Goal: Task Accomplishment & Management: Manage account settings

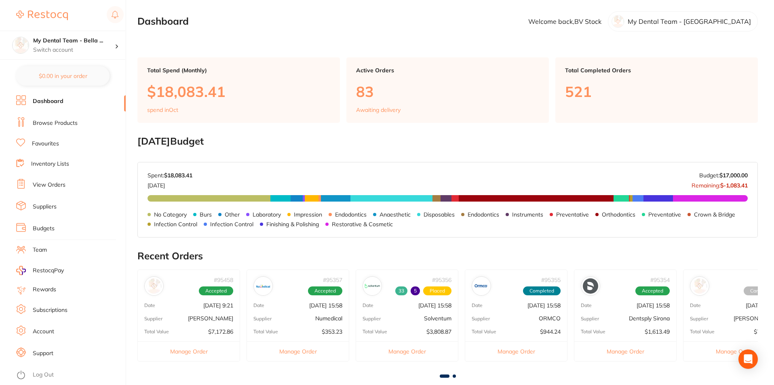
click at [56, 188] on link "View Orders" at bounding box center [49, 185] width 33 height 8
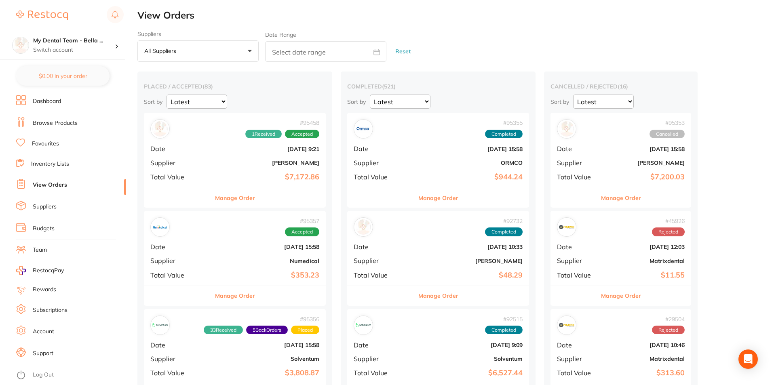
click at [199, 203] on div "Manage Order" at bounding box center [235, 198] width 182 height 20
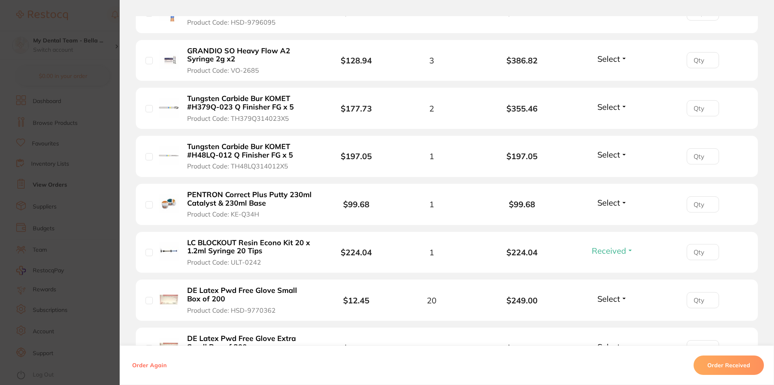
scroll to position [930, 0]
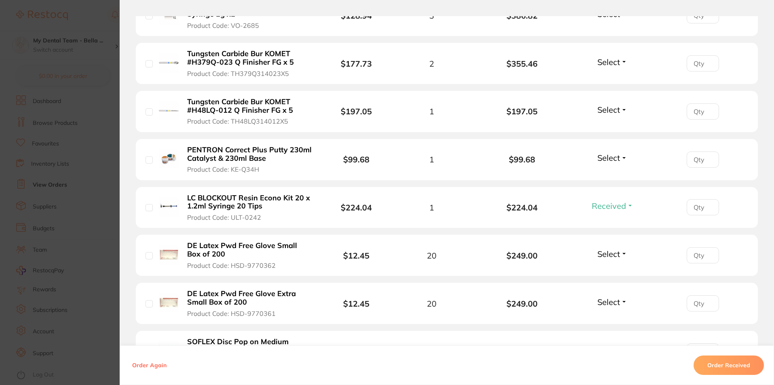
click at [611, 57] on span "Select" at bounding box center [609, 62] width 23 height 10
click at [618, 76] on span "Received" at bounding box center [612, 79] width 21 height 6
click at [623, 105] on button "Select" at bounding box center [612, 110] width 35 height 10
click at [619, 124] on span "Received" at bounding box center [612, 127] width 21 height 6
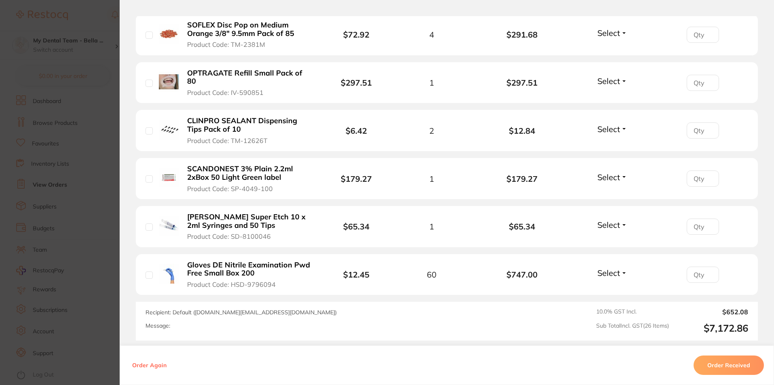
scroll to position [1253, 0]
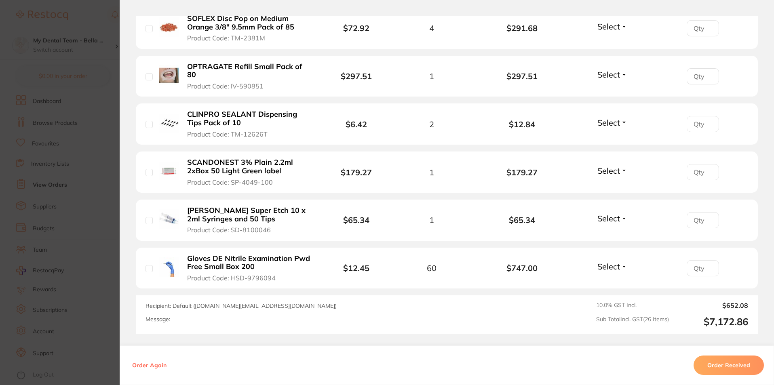
click at [112, 212] on section "Order ID: Restocq- 95458 Order Information 3 Received Accepted Order Order Date…" at bounding box center [387, 192] width 774 height 385
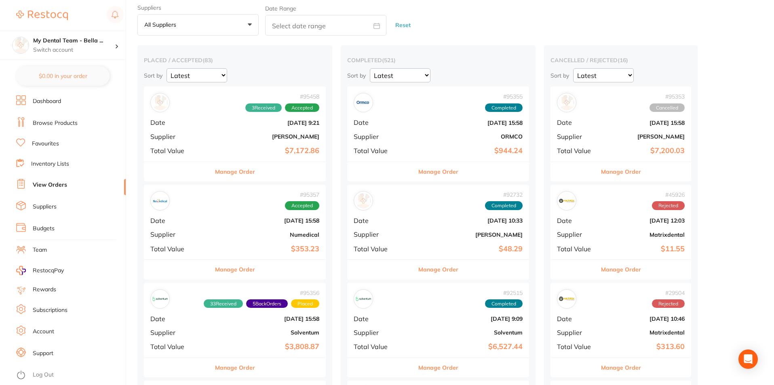
scroll to position [81, 0]
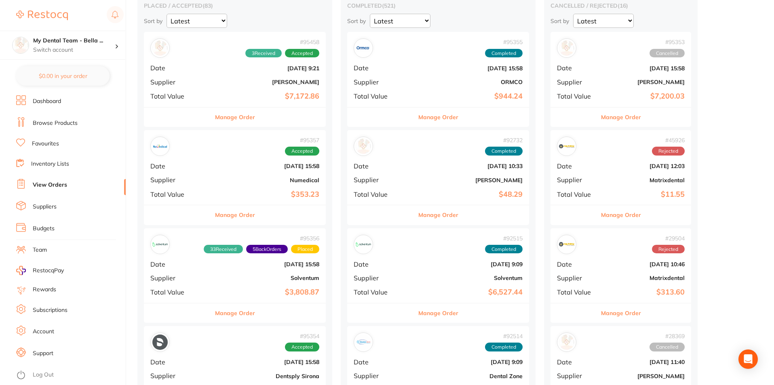
click at [215, 221] on button "Manage Order" at bounding box center [235, 214] width 40 height 19
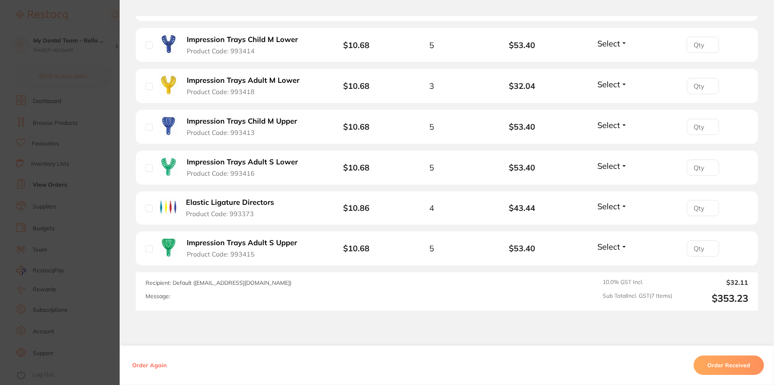
scroll to position [323, 0]
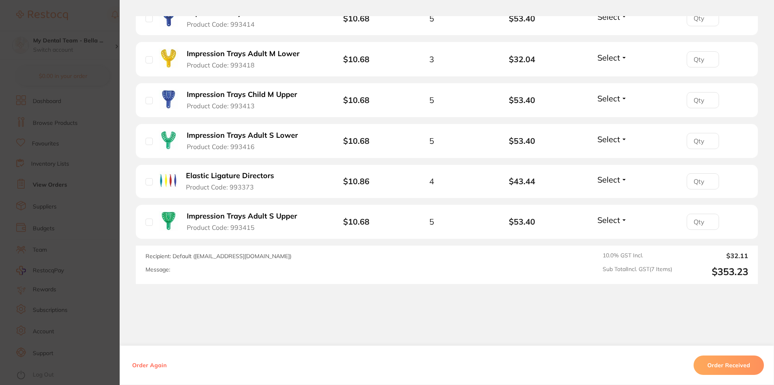
click at [80, 188] on section "Order ID: Restocq- 95357 Order Information Accepted Order Order Date Oct 1 2025…" at bounding box center [387, 192] width 774 height 385
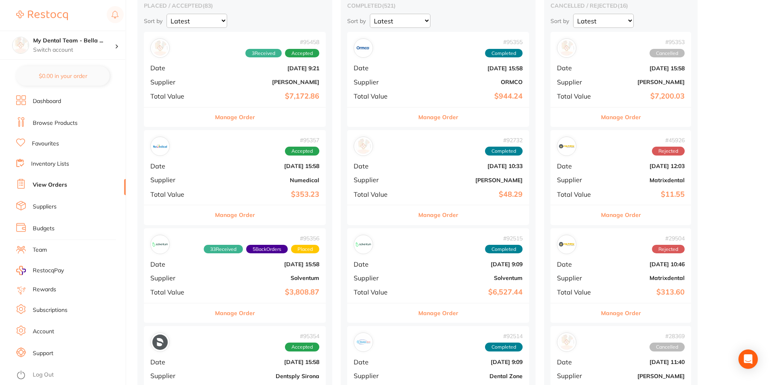
scroll to position [121, 0]
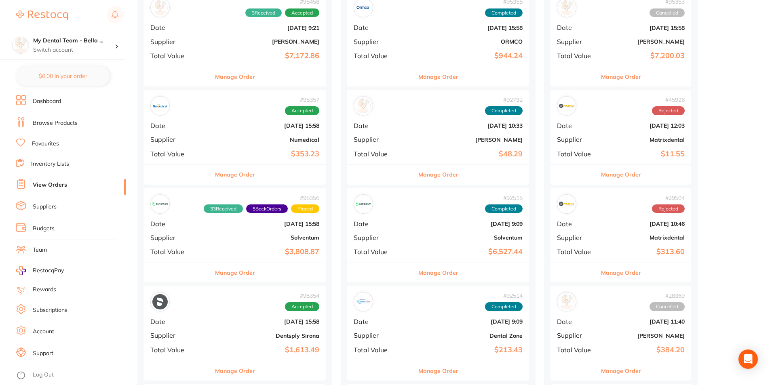
click at [228, 275] on button "Manage Order" at bounding box center [235, 272] width 40 height 19
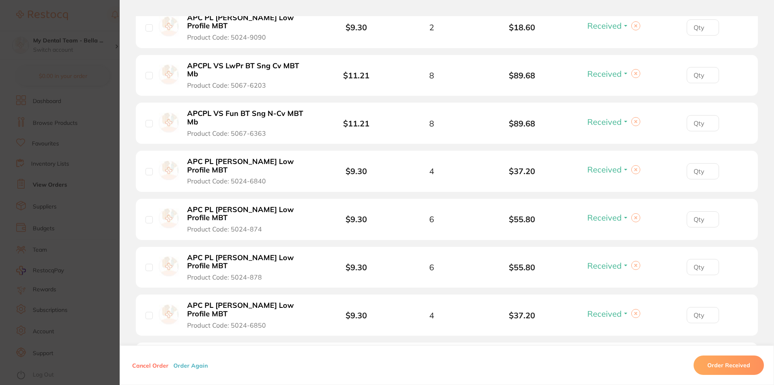
scroll to position [1647, 0]
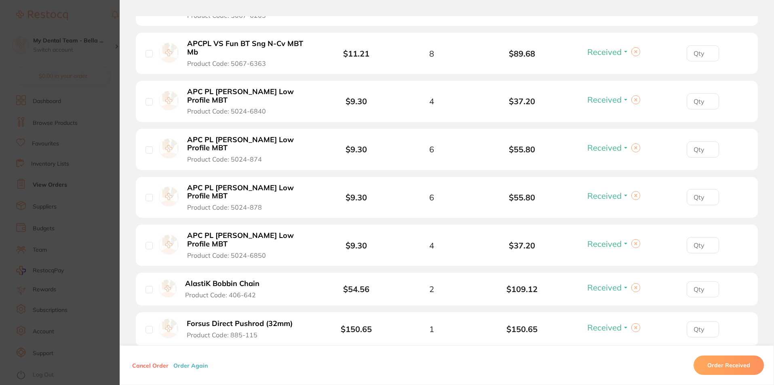
click at [103, 239] on section "Order ID: Restocq- 95356 Order Information 33 Received 5 Back Orders Placed Ord…" at bounding box center [387, 192] width 774 height 385
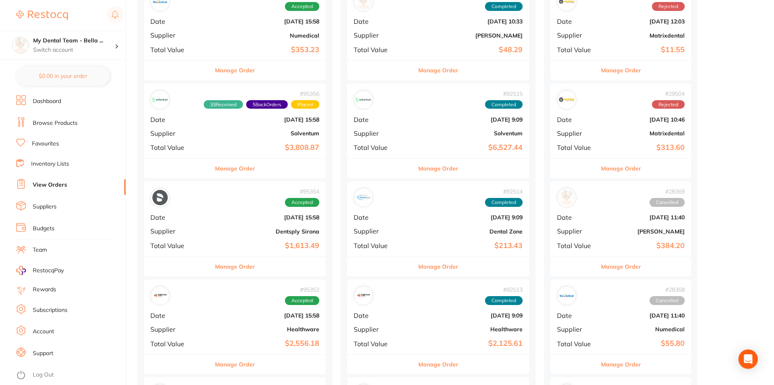
scroll to position [243, 0]
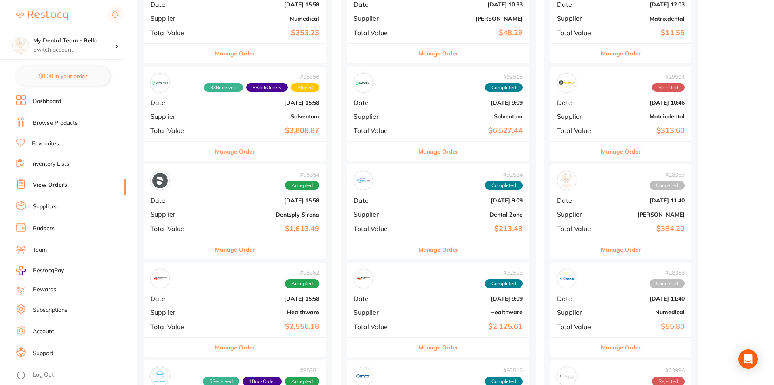
click at [227, 253] on button "Manage Order" at bounding box center [235, 249] width 40 height 19
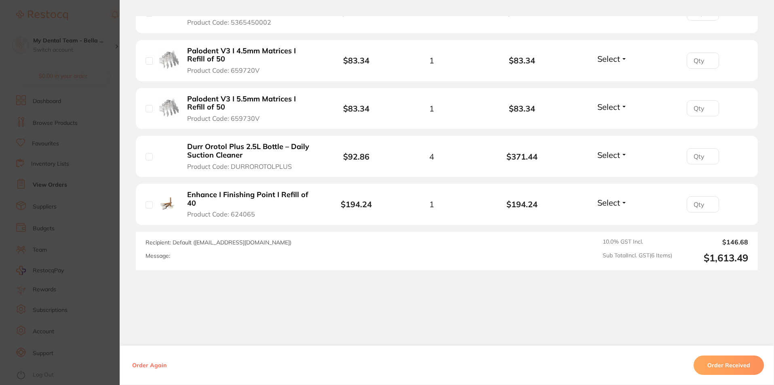
scroll to position [346, 0]
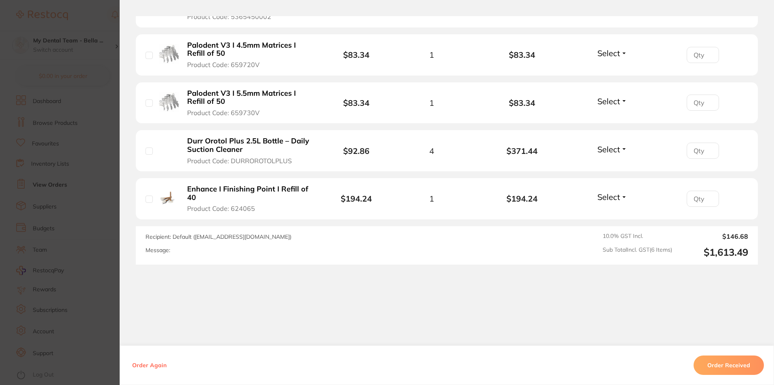
click at [101, 257] on section "Order ID: Restocq- 95354 Order Information Accepted Order Order Date Oct 1 2025…" at bounding box center [387, 192] width 774 height 385
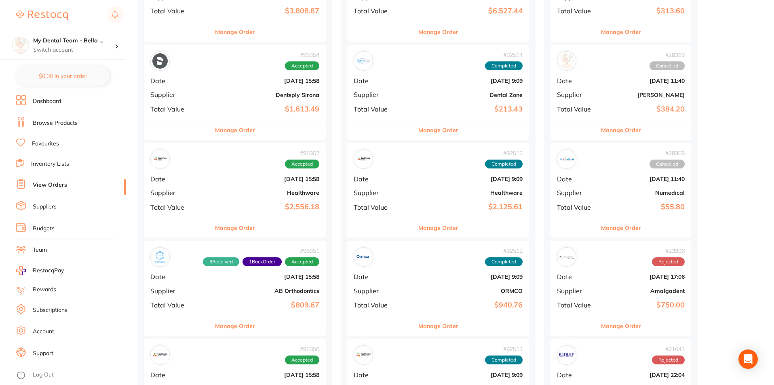
scroll to position [364, 0]
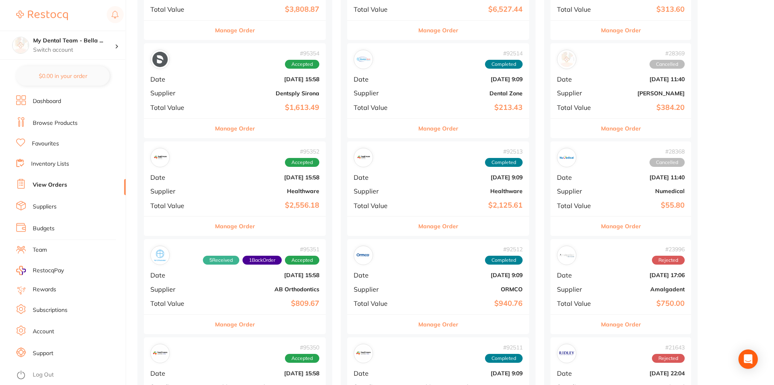
click at [217, 229] on button "Manage Order" at bounding box center [235, 226] width 40 height 19
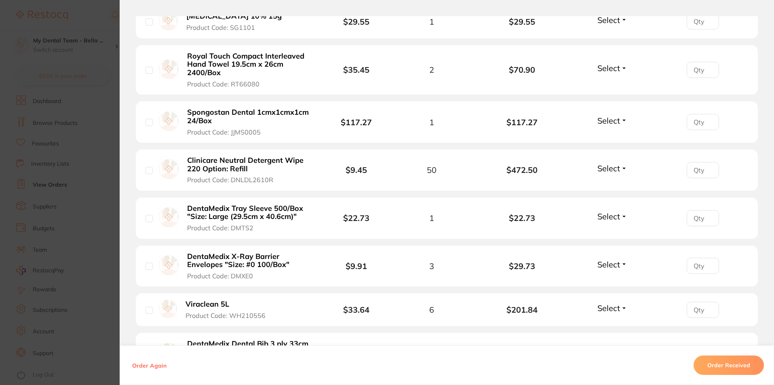
scroll to position [889, 0]
click at [89, 161] on section "Order ID: Restocq- 95352 Order Information Accepted Order Order Date [DATE] 15:…" at bounding box center [387, 192] width 774 height 385
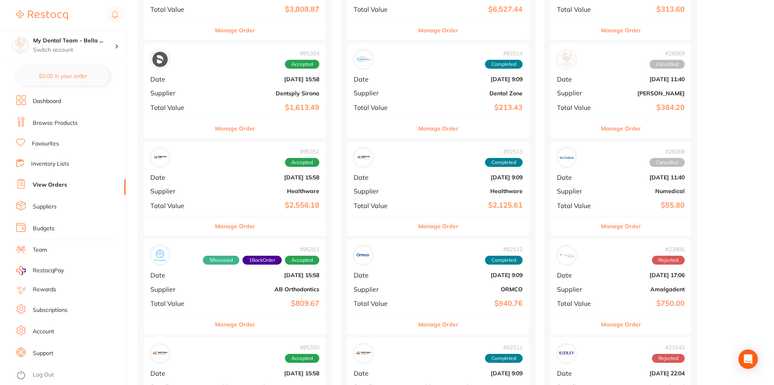
click at [227, 325] on button "Manage Order" at bounding box center [235, 324] width 40 height 19
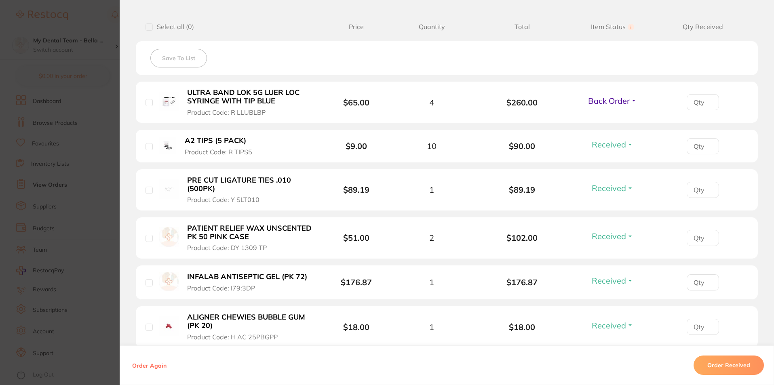
scroll to position [243, 0]
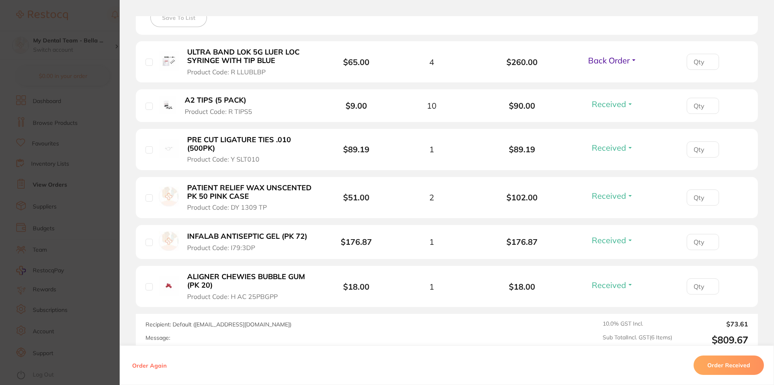
click at [91, 142] on section "Order ID: Restocq- 95351 Order Information 5 Received 1 Back Order Accepted Ord…" at bounding box center [387, 192] width 774 height 385
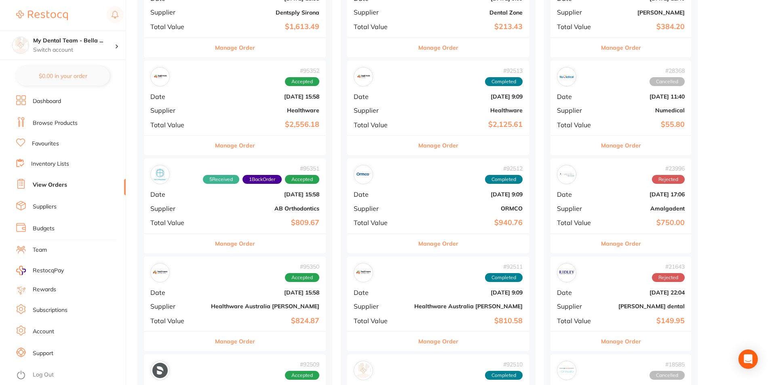
scroll to position [485, 0]
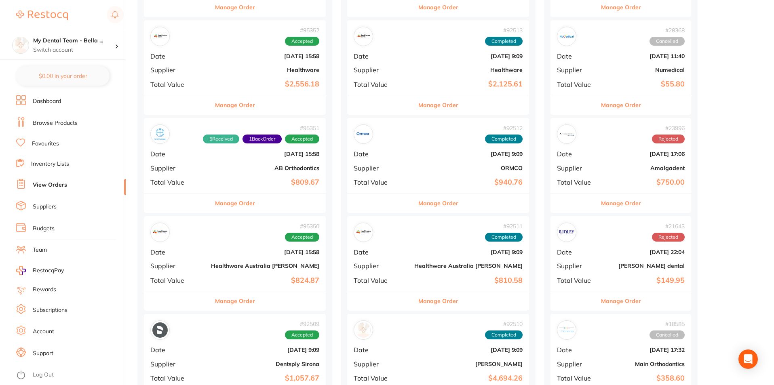
click at [237, 304] on button "Manage Order" at bounding box center [235, 301] width 40 height 19
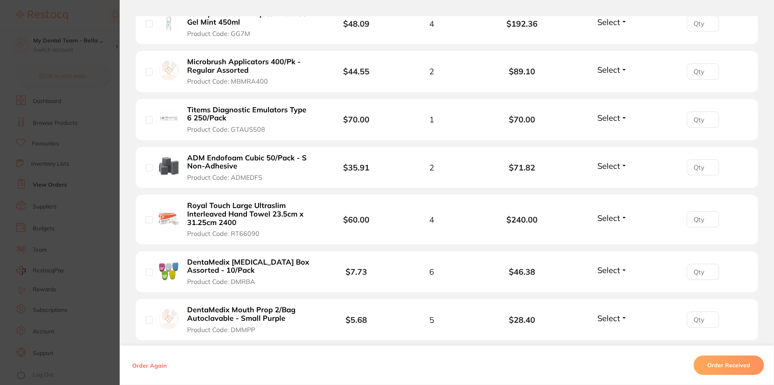
scroll to position [283, 0]
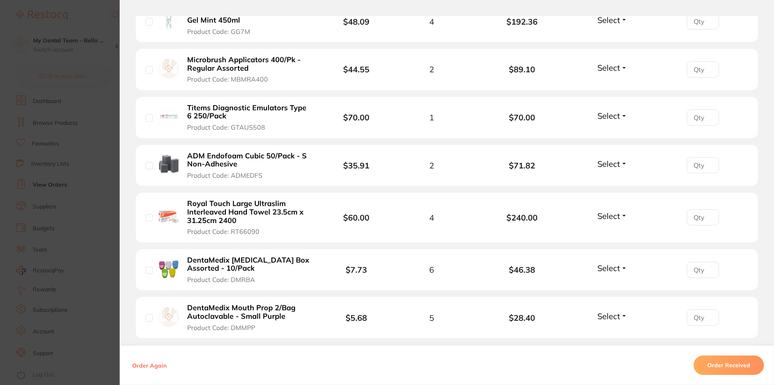
click at [104, 187] on section "Order ID: Restocq- 95350 Order Information Accepted Order Order Date Oct 1 2025…" at bounding box center [387, 192] width 774 height 385
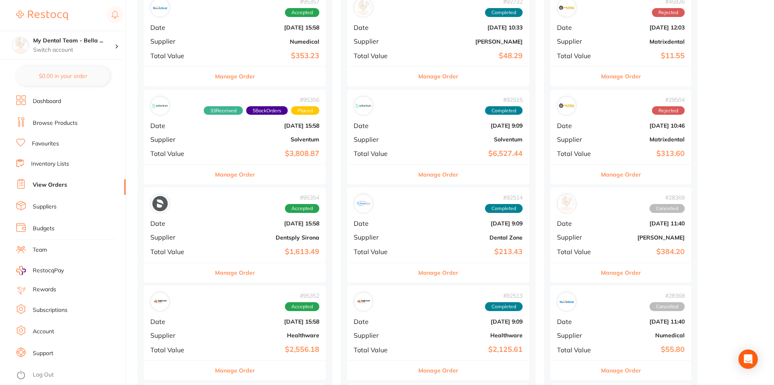
scroll to position [202, 0]
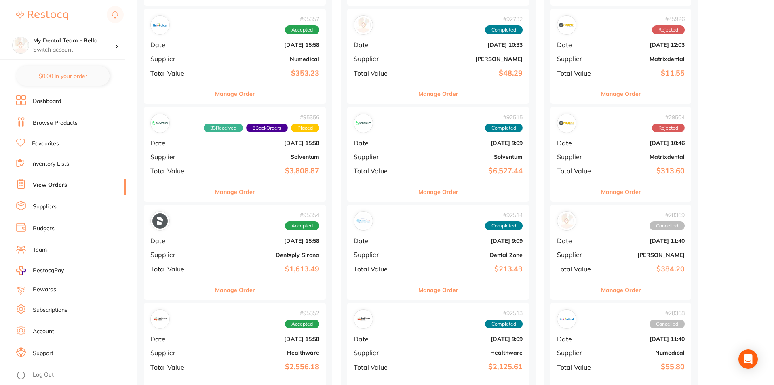
click at [230, 289] on button "Manage Order" at bounding box center [235, 290] width 40 height 19
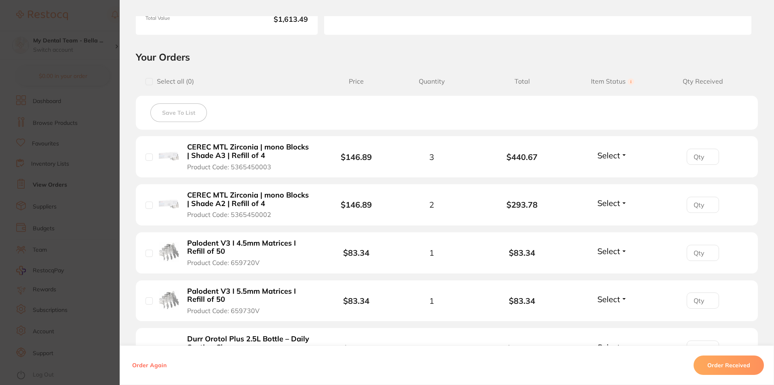
scroll to position [202, 0]
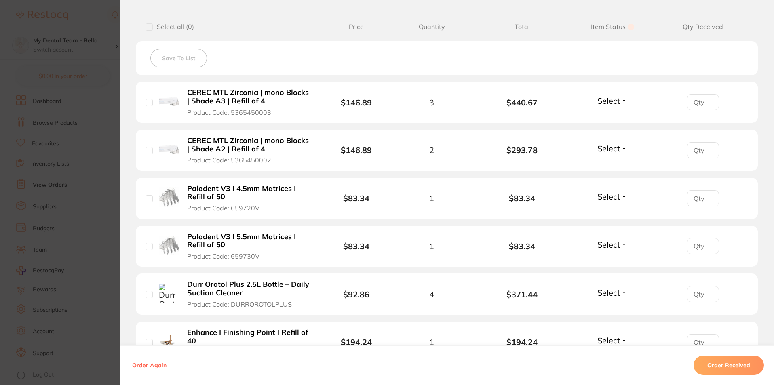
click at [608, 100] on span "Select" at bounding box center [609, 101] width 23 height 10
click at [606, 118] on span "Received" at bounding box center [612, 118] width 21 height 6
click at [605, 147] on span "Select" at bounding box center [609, 149] width 23 height 10
click at [606, 164] on span "Received" at bounding box center [612, 166] width 21 height 6
click at [614, 195] on span "Select" at bounding box center [609, 197] width 23 height 10
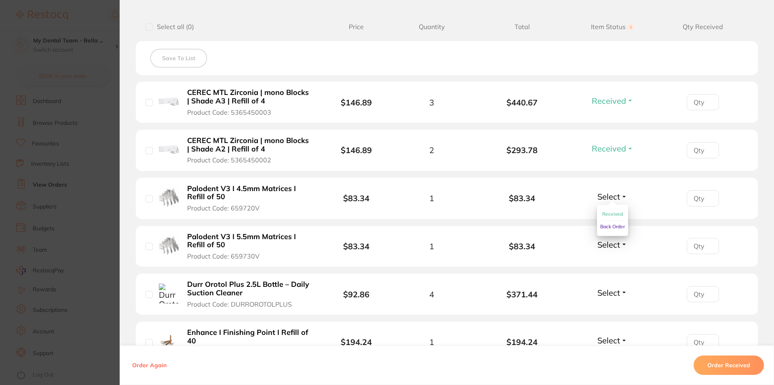
click at [610, 215] on span "Received" at bounding box center [612, 214] width 21 height 6
click at [613, 247] on span "Select" at bounding box center [609, 245] width 23 height 10
click at [611, 262] on span "Received" at bounding box center [612, 262] width 21 height 6
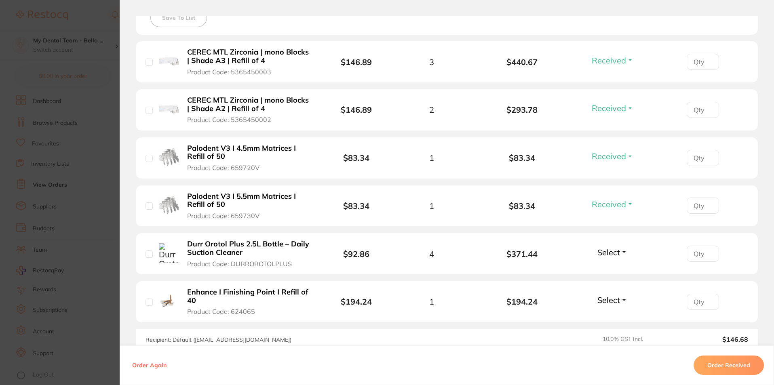
click at [612, 253] on span "Select" at bounding box center [609, 252] width 23 height 10
click at [614, 271] on span "Received" at bounding box center [612, 270] width 21 height 6
click at [616, 300] on span "Select" at bounding box center [609, 300] width 23 height 10
click at [613, 315] on span "Received" at bounding box center [612, 318] width 21 height 6
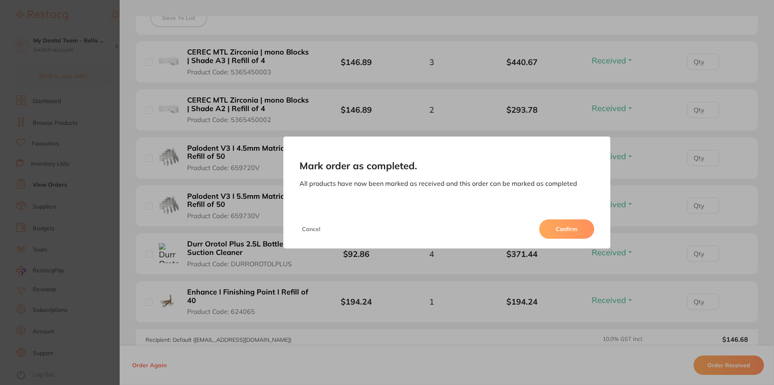
click at [568, 233] on button "Confirm" at bounding box center [566, 229] width 55 height 19
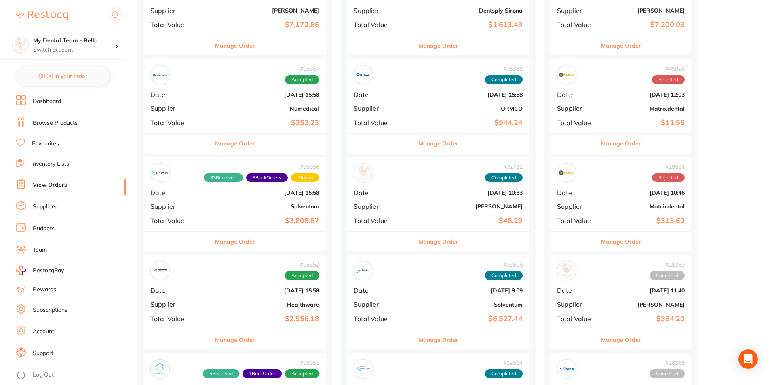
scroll to position [162, 0]
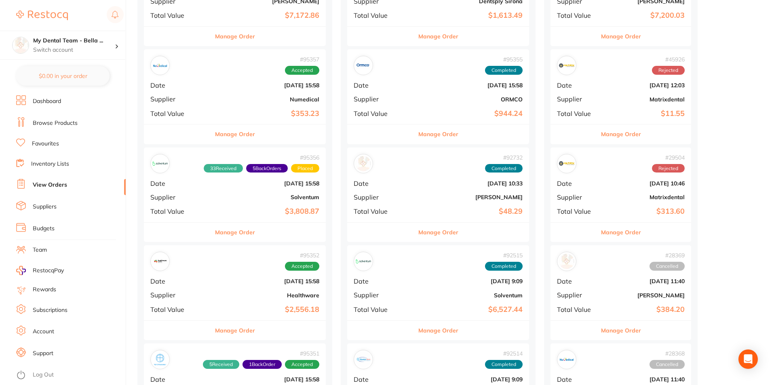
click at [418, 231] on button "Manage Order" at bounding box center [438, 232] width 40 height 19
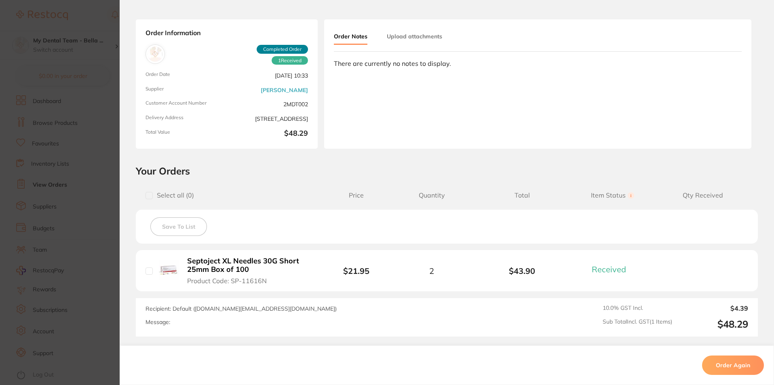
scroll to position [106, 0]
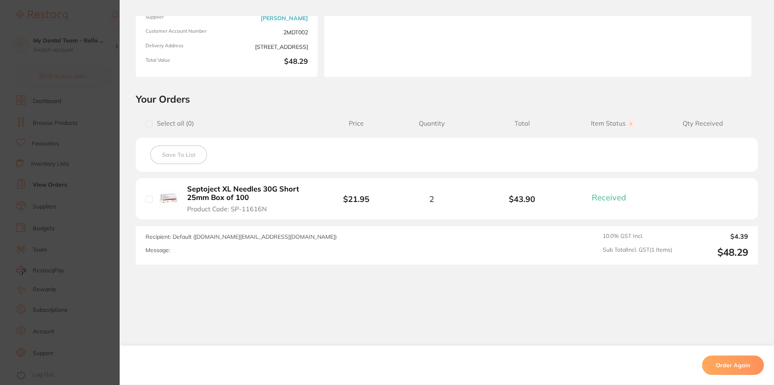
click at [97, 146] on section "Order ID: Restocq- 92732 Order Information 1 Received Completed Order Order Dat…" at bounding box center [387, 192] width 774 height 385
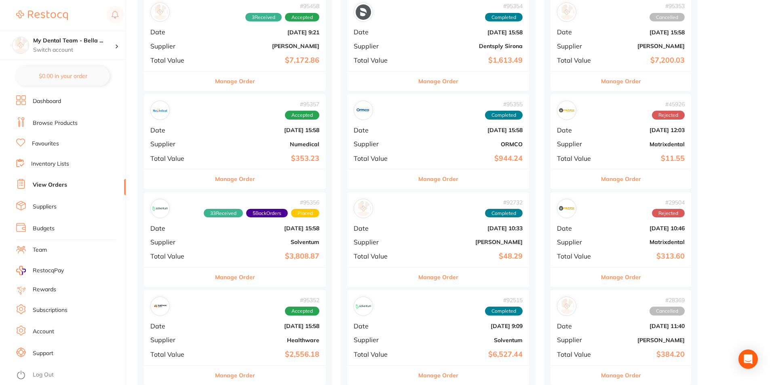
scroll to position [81, 0]
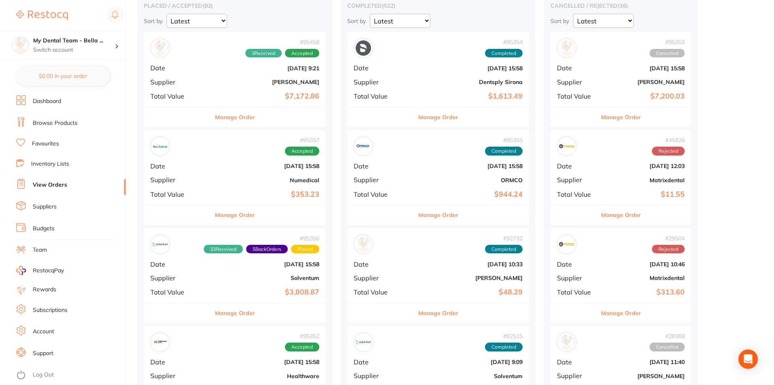
click at [240, 121] on button "Manage Order" at bounding box center [235, 117] width 40 height 19
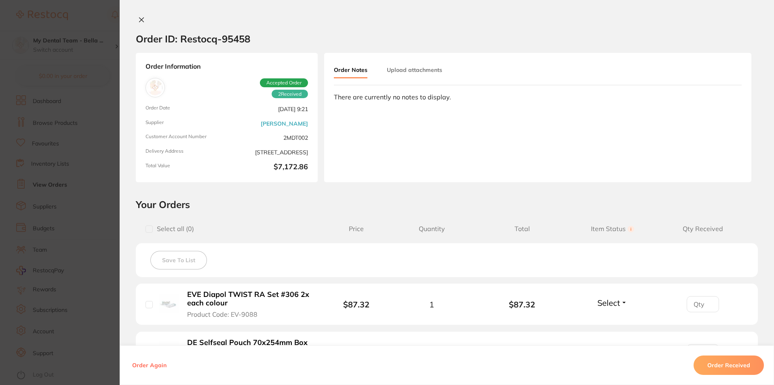
click at [149, 87] on img at bounding box center [155, 87] width 15 height 15
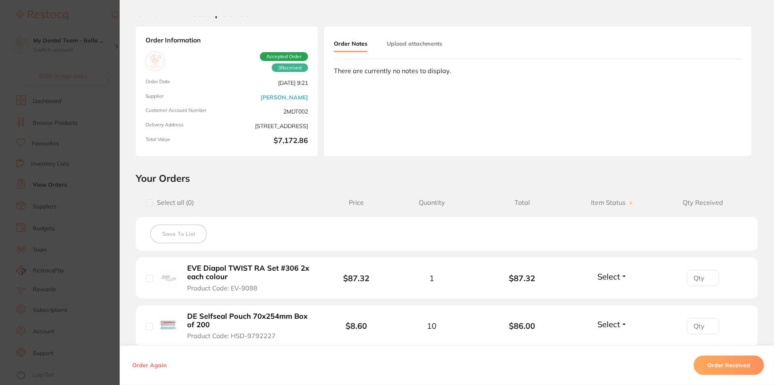
scroll to position [40, 0]
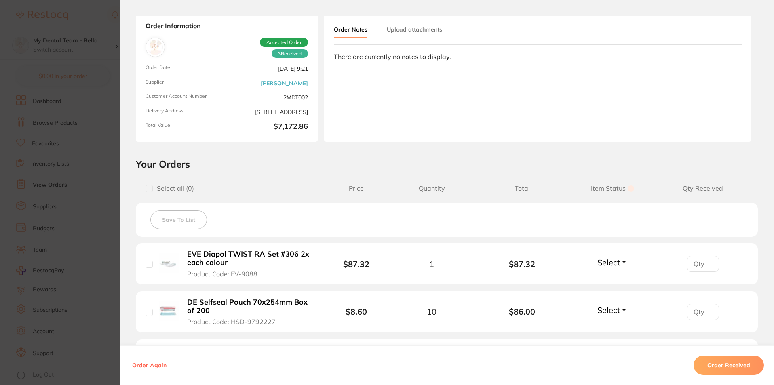
click at [613, 263] on span "Select" at bounding box center [609, 263] width 23 height 10
click at [614, 283] on span "Received" at bounding box center [612, 280] width 21 height 6
click at [619, 313] on button "Select" at bounding box center [612, 310] width 35 height 10
click at [615, 324] on button "Received" at bounding box center [612, 328] width 21 height 13
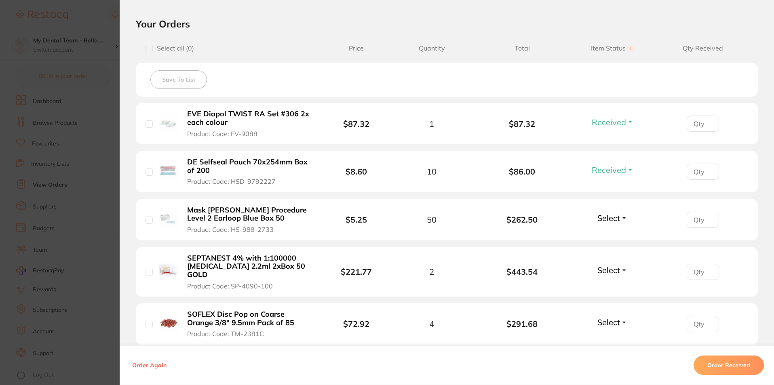
scroll to position [162, 0]
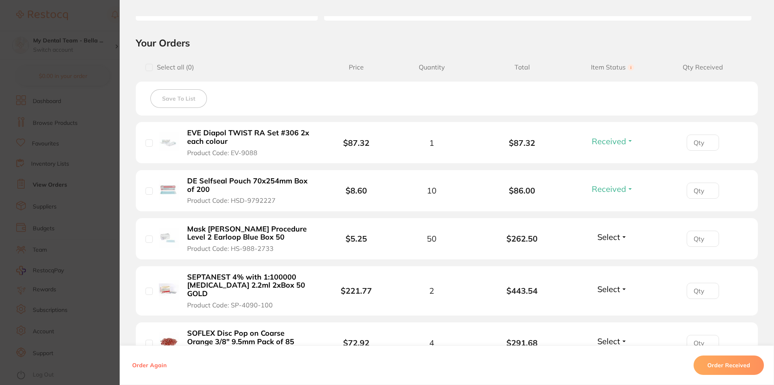
click at [604, 235] on span "Select" at bounding box center [609, 237] width 23 height 10
click at [611, 254] on span "Received" at bounding box center [612, 254] width 21 height 6
click at [615, 290] on div "Select Received Back Order" at bounding box center [612, 290] width 35 height 13
click at [614, 286] on span "Select" at bounding box center [609, 289] width 23 height 10
click at [613, 304] on span "Received" at bounding box center [612, 307] width 21 height 6
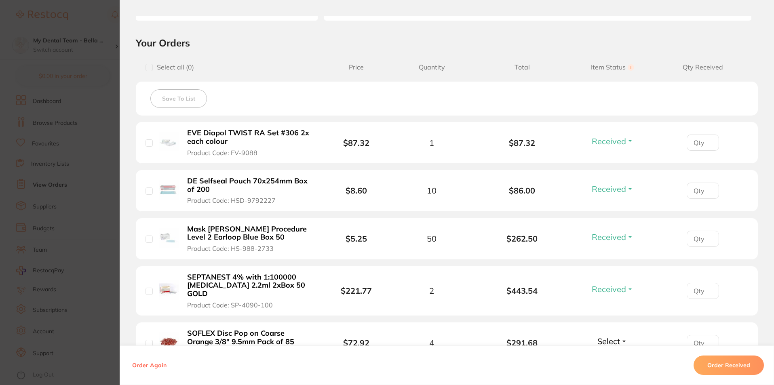
click at [607, 336] on span "Select" at bounding box center [609, 341] width 23 height 10
click at [602, 356] on span "Received" at bounding box center [612, 359] width 21 height 6
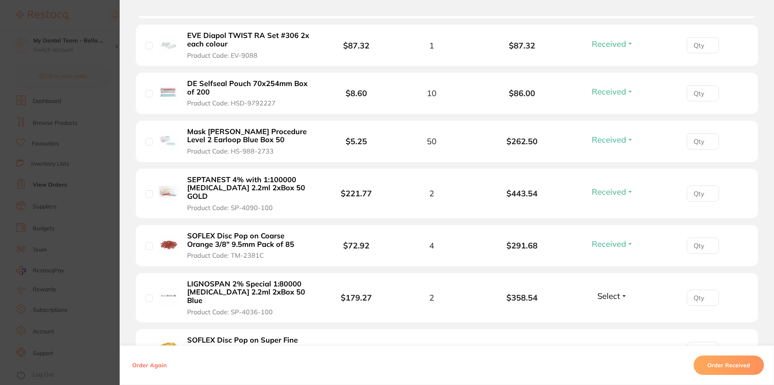
scroll to position [283, 0]
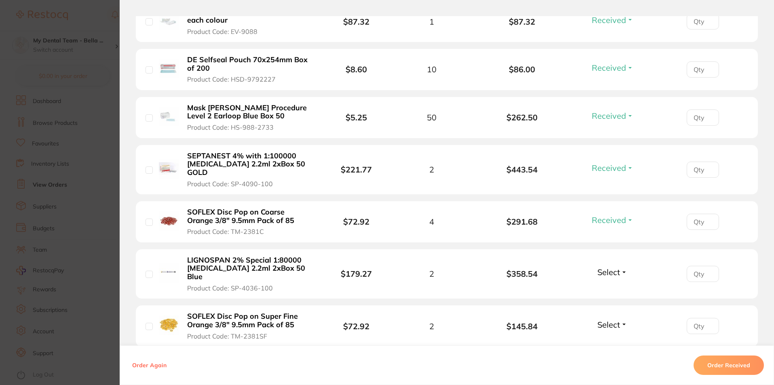
click at [611, 267] on span "Select" at bounding box center [609, 272] width 23 height 10
click at [613, 287] on span "Received" at bounding box center [612, 290] width 21 height 6
click at [614, 320] on span "Select" at bounding box center [609, 325] width 23 height 10
click at [615, 336] on button "Received" at bounding box center [612, 342] width 21 height 13
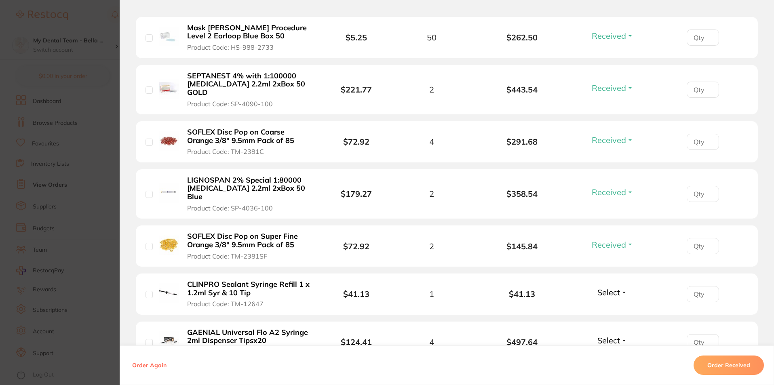
scroll to position [364, 0]
click at [611, 287] on span "Select" at bounding box center [609, 292] width 23 height 10
click at [612, 306] on span "Received" at bounding box center [612, 309] width 21 height 6
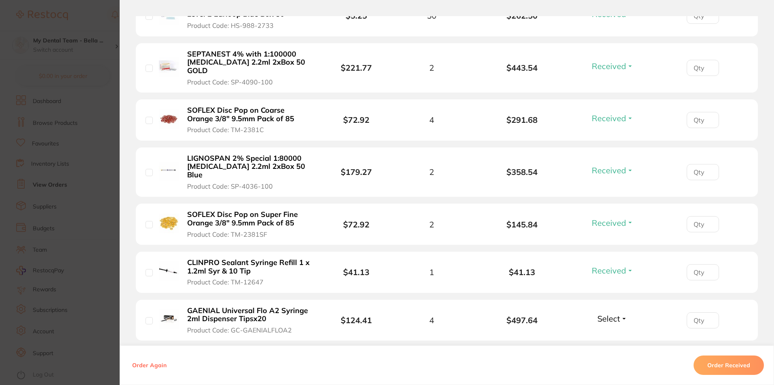
scroll to position [404, 0]
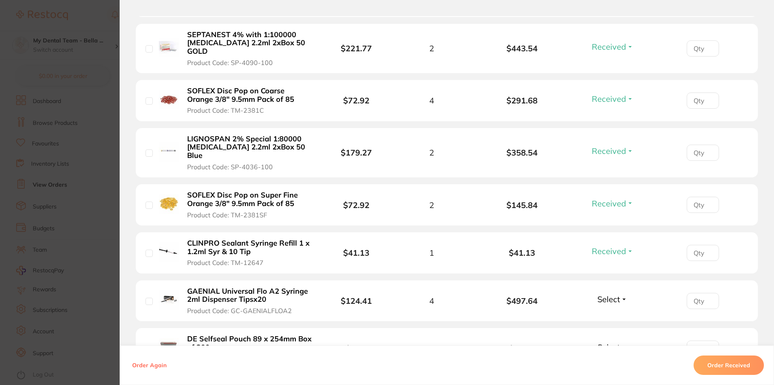
click at [608, 294] on span "Select" at bounding box center [609, 299] width 23 height 10
click at [613, 314] on span "Received" at bounding box center [612, 317] width 21 height 6
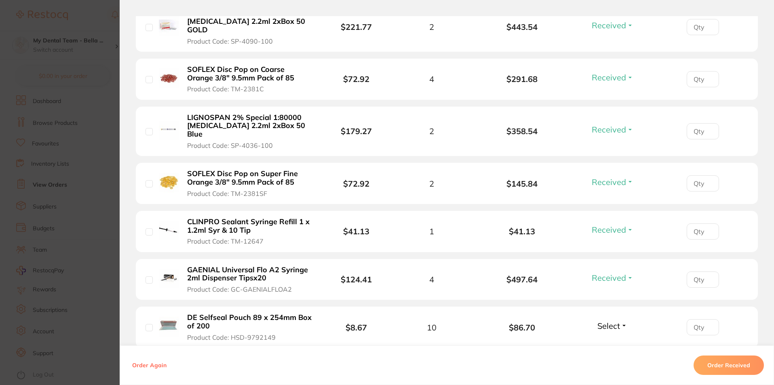
scroll to position [445, 0]
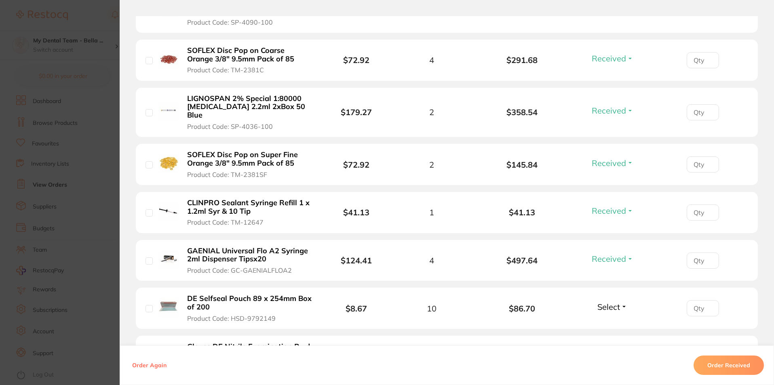
click at [606, 302] on span "Select" at bounding box center [609, 307] width 23 height 10
click at [602, 319] on button "Received" at bounding box center [612, 325] width 21 height 13
click at [608, 350] on span "Select" at bounding box center [609, 355] width 23 height 10
click at [604, 367] on button "Received" at bounding box center [612, 373] width 21 height 13
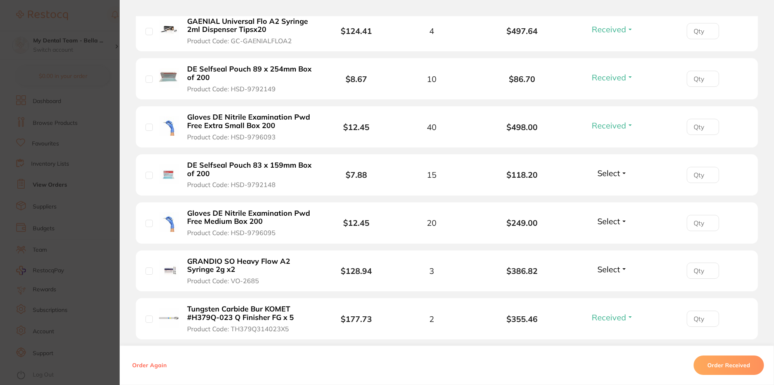
scroll to position [728, 0]
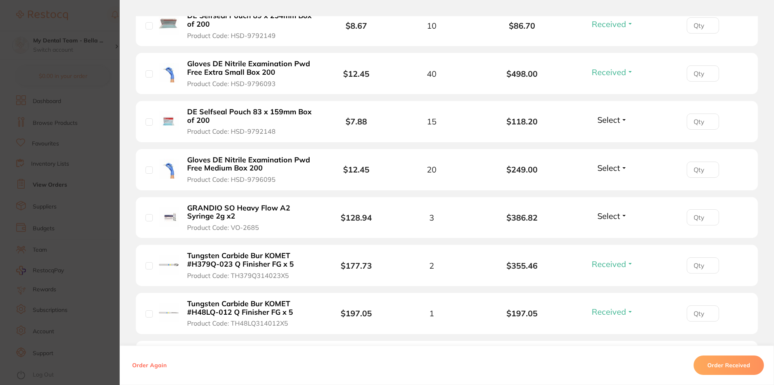
click at [606, 115] on span "Select" at bounding box center [609, 120] width 23 height 10
click at [606, 131] on button "Received" at bounding box center [612, 137] width 21 height 13
click at [604, 163] on span "Select" at bounding box center [609, 168] width 23 height 10
click at [610, 182] on span "Received" at bounding box center [612, 185] width 21 height 6
click at [611, 211] on span "Select" at bounding box center [609, 216] width 23 height 10
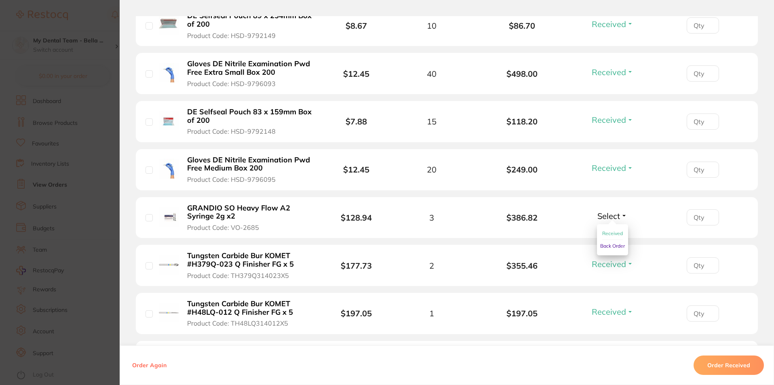
click at [611, 228] on button "Received" at bounding box center [612, 234] width 21 height 13
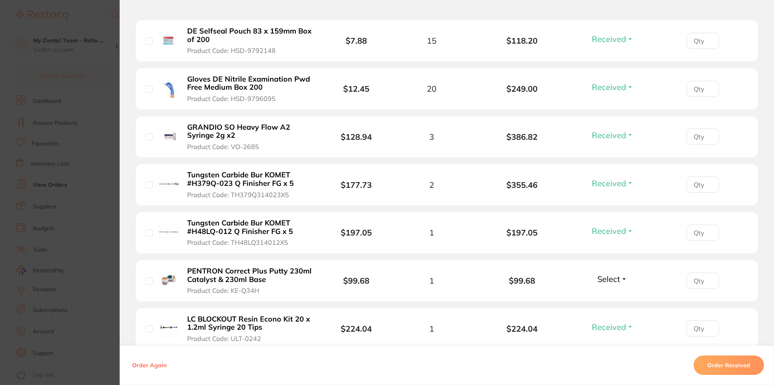
click at [601, 274] on span "Select" at bounding box center [609, 279] width 23 height 10
click at [603, 294] on span "Received" at bounding box center [612, 297] width 21 height 6
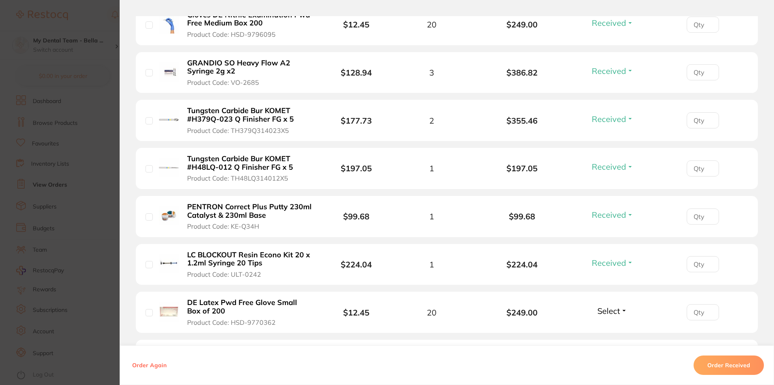
scroll to position [889, 0]
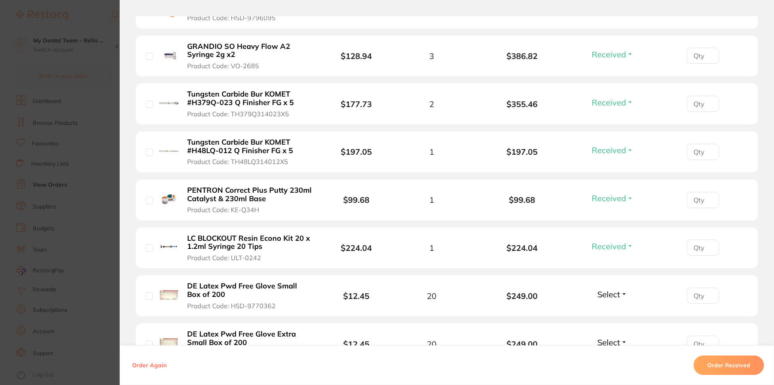
click at [609, 289] on span "Select" at bounding box center [609, 294] width 23 height 10
click at [608, 309] on span "Received" at bounding box center [612, 312] width 21 height 6
click at [615, 338] on span "Select" at bounding box center [609, 343] width 23 height 10
click at [608, 354] on button "Received" at bounding box center [612, 360] width 21 height 13
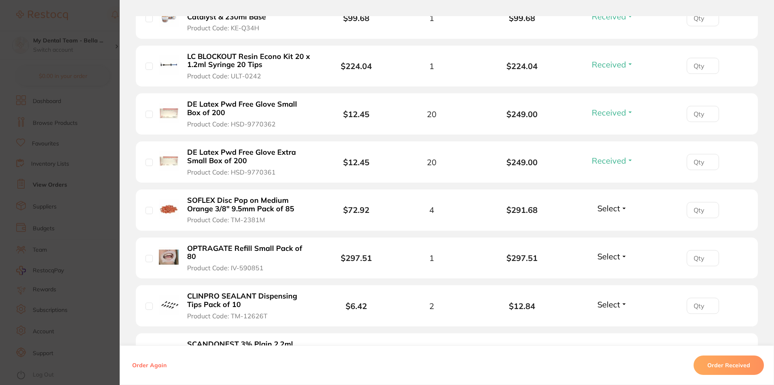
scroll to position [1092, 0]
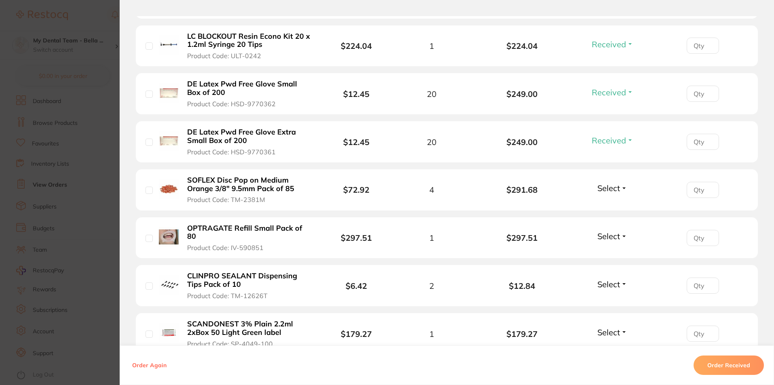
click at [612, 183] on span "Select" at bounding box center [609, 188] width 23 height 10
click at [611, 203] on span "Received" at bounding box center [612, 206] width 21 height 6
click at [613, 231] on span "Select" at bounding box center [609, 236] width 23 height 10
click at [613, 251] on span "Received" at bounding box center [612, 254] width 21 height 6
click at [611, 279] on div "Select Received Back Order" at bounding box center [612, 285] width 35 height 13
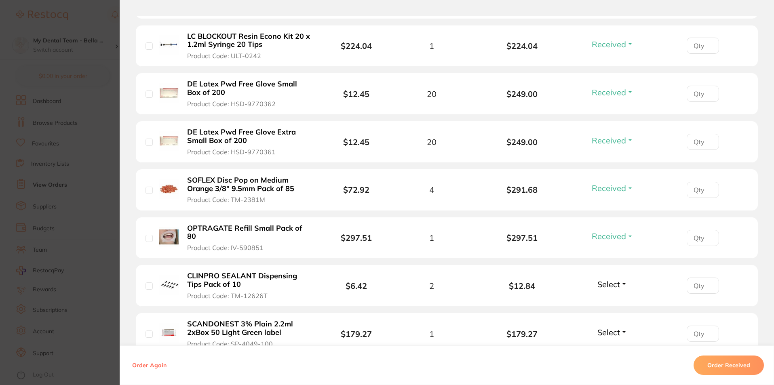
click at [612, 279] on span "Select" at bounding box center [609, 284] width 23 height 10
click at [615, 299] on span "Received" at bounding box center [612, 302] width 21 height 6
click at [617, 327] on span "Select" at bounding box center [609, 332] width 23 height 10
click at [614, 347] on span "Received" at bounding box center [612, 350] width 21 height 6
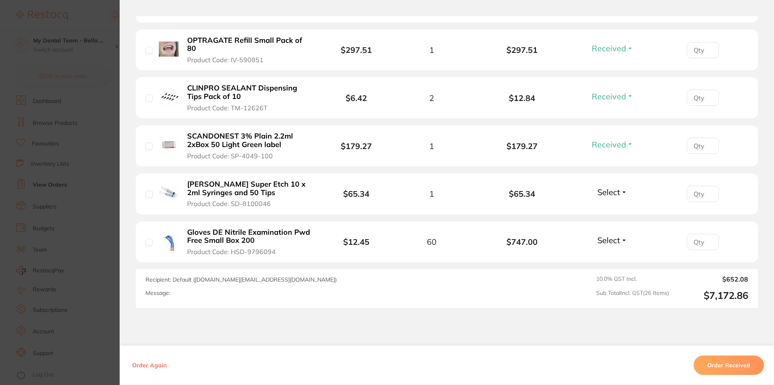
scroll to position [1294, 0]
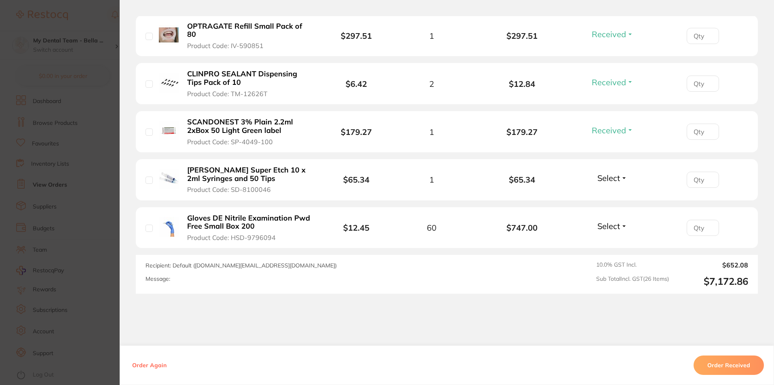
click at [617, 221] on span "Select" at bounding box center [609, 226] width 23 height 10
click at [618, 241] on span "Received" at bounding box center [612, 244] width 21 height 6
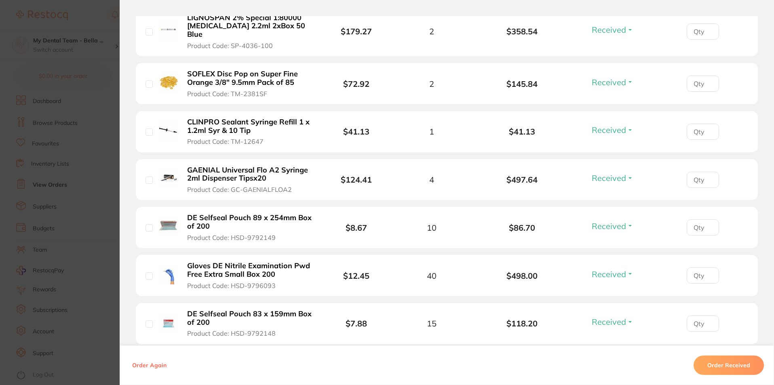
scroll to position [566, 0]
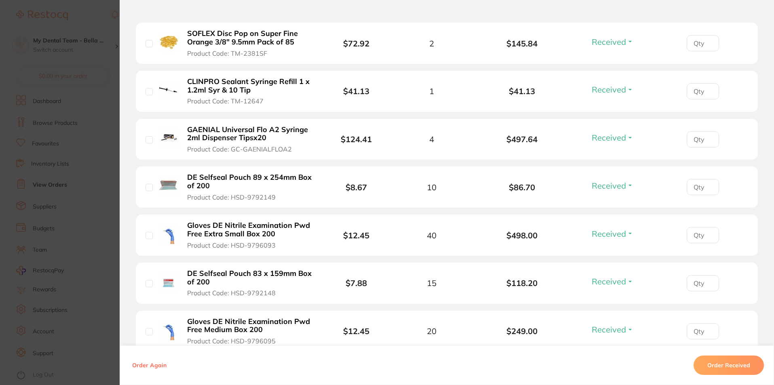
click at [113, 213] on section "Order ID: Restocq- 95458 Order Information 25 Received Accepted Order Order Dat…" at bounding box center [387, 192] width 774 height 385
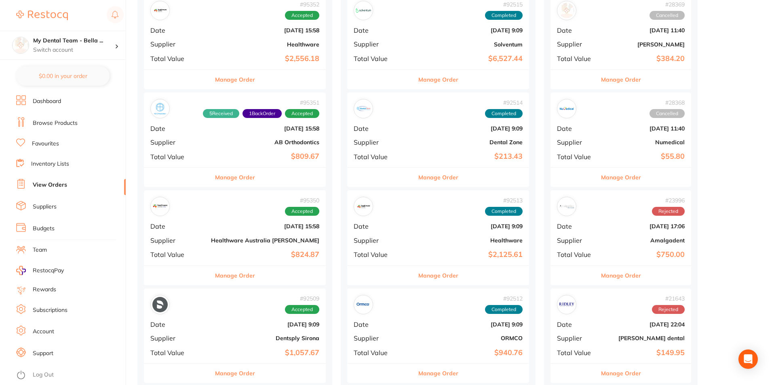
scroll to position [485, 0]
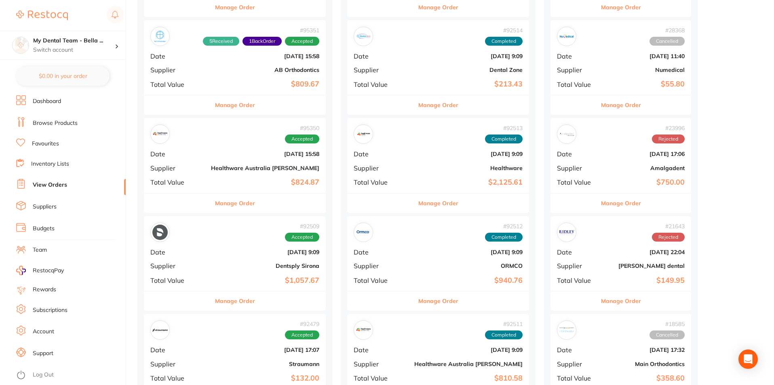
click at [242, 201] on button "Manage Order" at bounding box center [235, 203] width 40 height 19
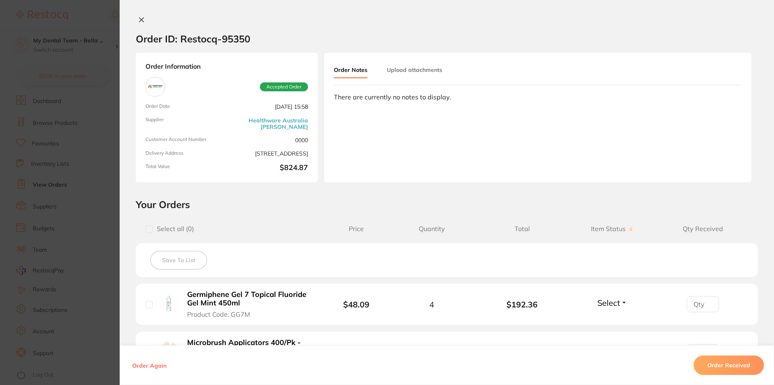
scroll to position [526, 0]
click at [80, 172] on section "Order ID: Restocq- 95350 Order Information Accepted Order Order Date Oct 1 2025…" at bounding box center [387, 192] width 774 height 385
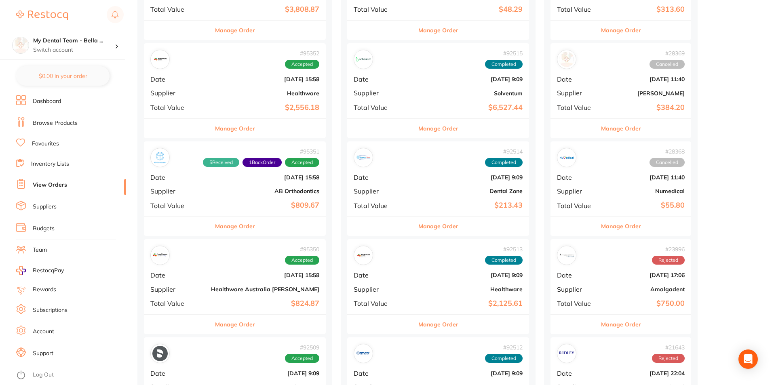
scroll to position [526, 0]
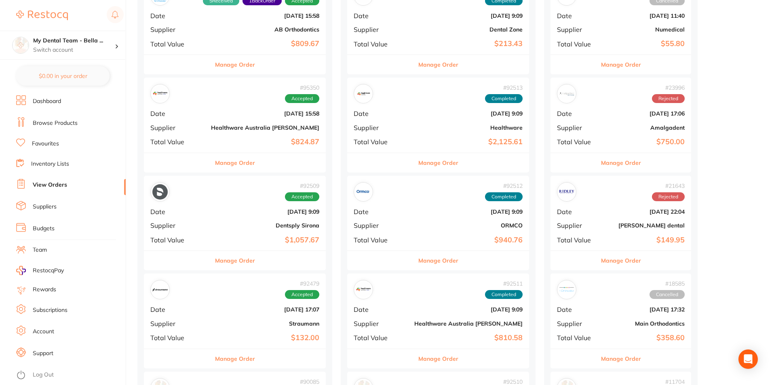
click at [418, 160] on button "Manage Order" at bounding box center [438, 162] width 40 height 19
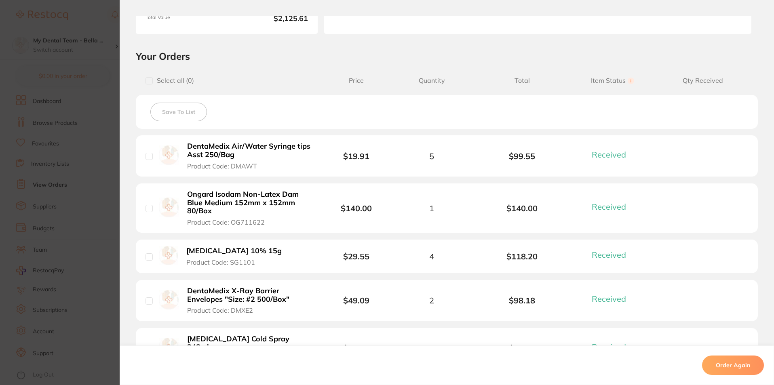
scroll to position [40, 0]
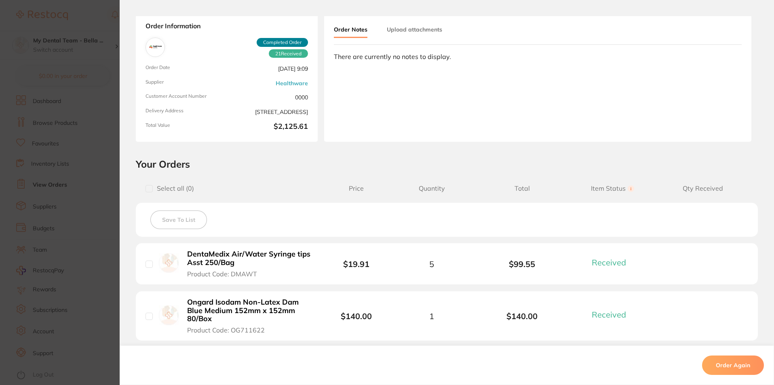
click at [84, 108] on section "Order ID: Restocq- 92513 Order Information 21 Received Completed Order Order Da…" at bounding box center [387, 192] width 774 height 385
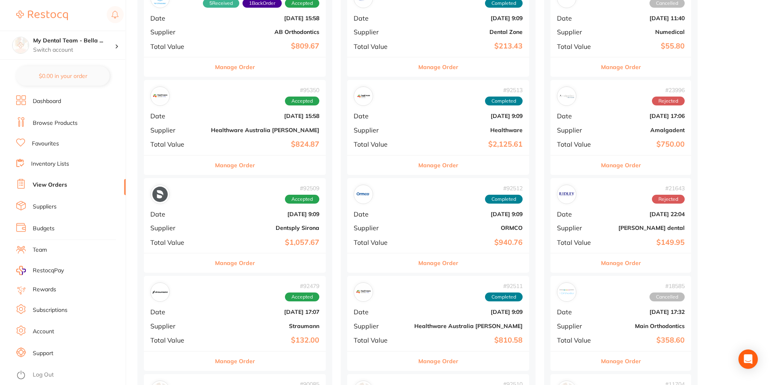
scroll to position [526, 0]
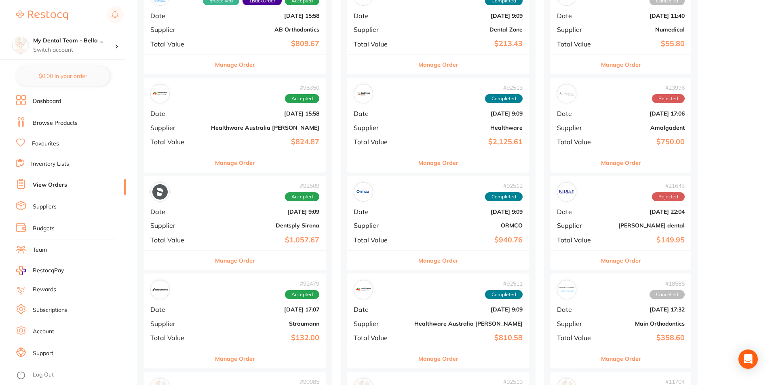
click at [418, 358] on button "Manage Order" at bounding box center [438, 358] width 40 height 19
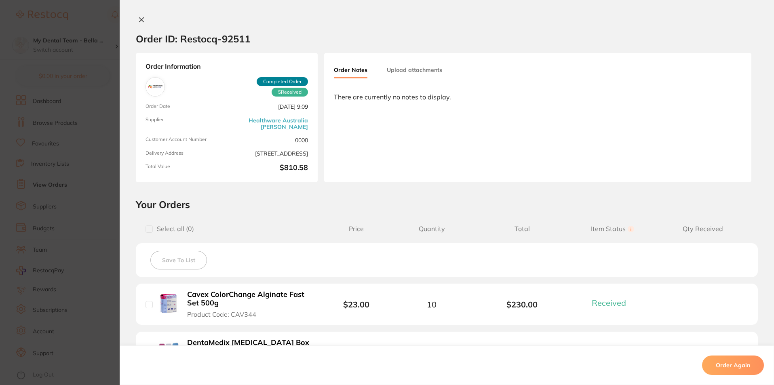
scroll to position [243, 0]
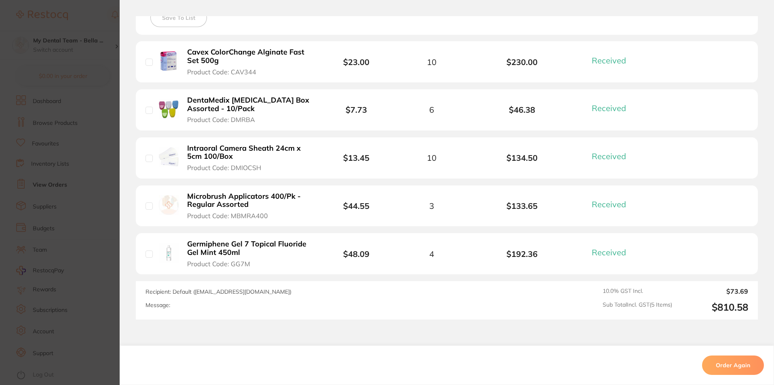
click at [43, 307] on section "Order ID: Restocq- 92511 Order Information 5 Received Completed Order Order Dat…" at bounding box center [387, 192] width 774 height 385
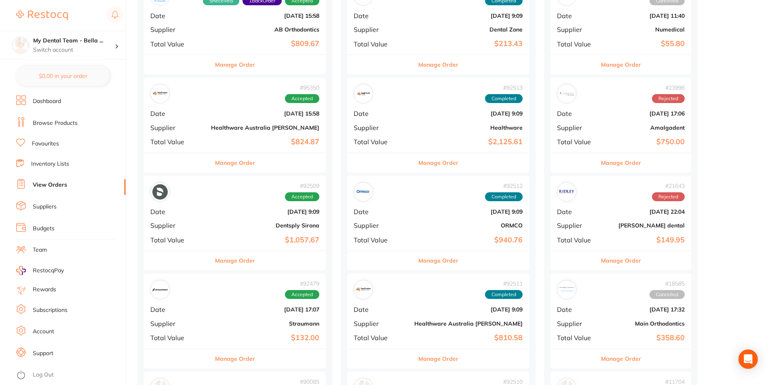
click at [418, 168] on button "Manage Order" at bounding box center [438, 162] width 40 height 19
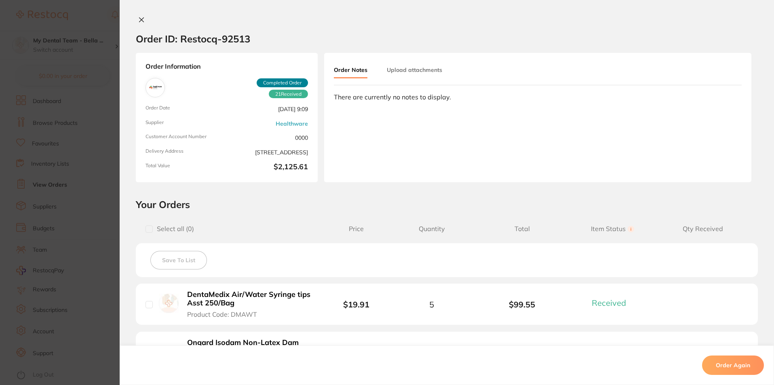
scroll to position [40, 0]
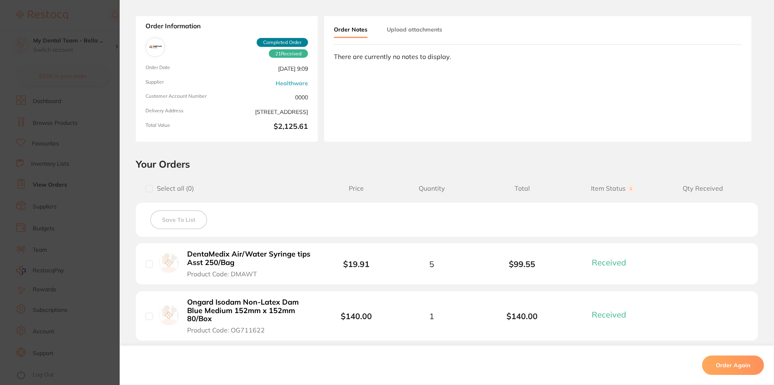
click at [60, 259] on section "Order ID: Restocq- 92513 Order Information 21 Received Completed Order Order Da…" at bounding box center [387, 192] width 774 height 385
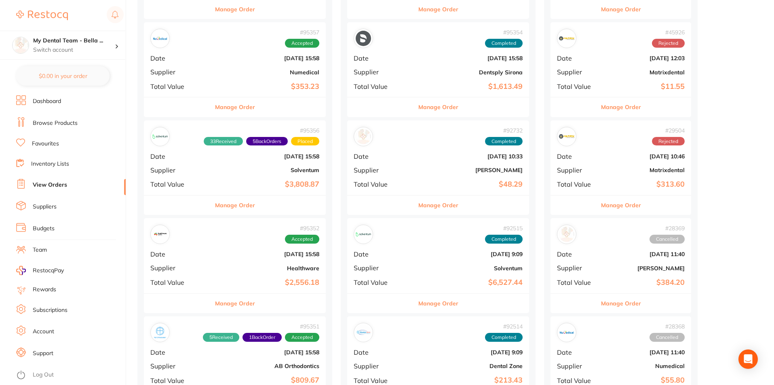
scroll to position [243, 0]
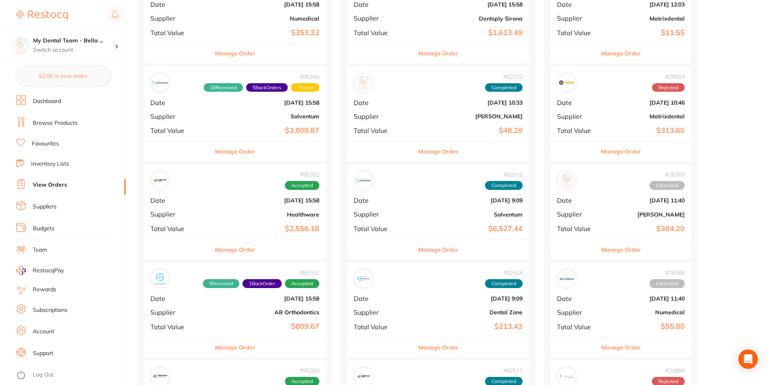
click at [220, 254] on button "Manage Order" at bounding box center [235, 249] width 40 height 19
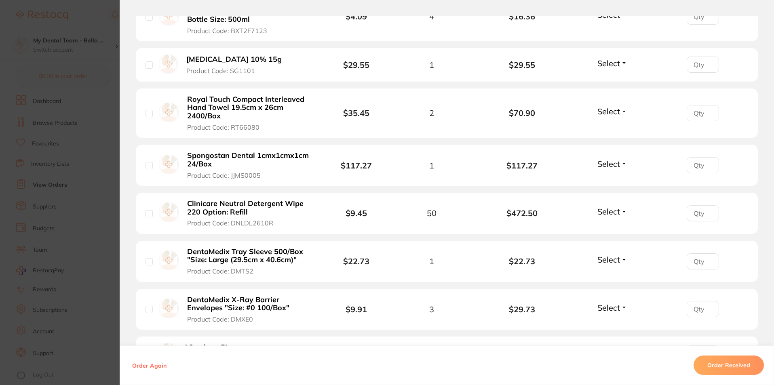
scroll to position [849, 0]
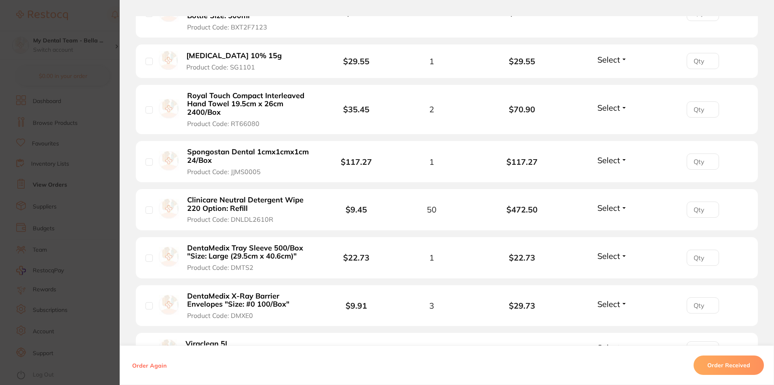
click at [85, 46] on section "Order ID: Restocq- 95352 Order Information Accepted Order Order Date [DATE] 15:…" at bounding box center [387, 192] width 774 height 385
